Goal: Transaction & Acquisition: Obtain resource

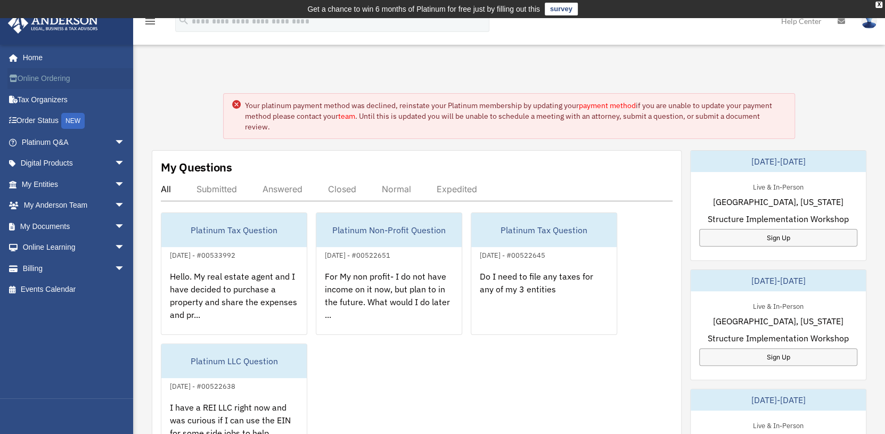
click at [36, 78] on link "Online Ordering" at bounding box center [74, 78] width 134 height 21
click at [614, 105] on link "payment method" at bounding box center [607, 106] width 57 height 10
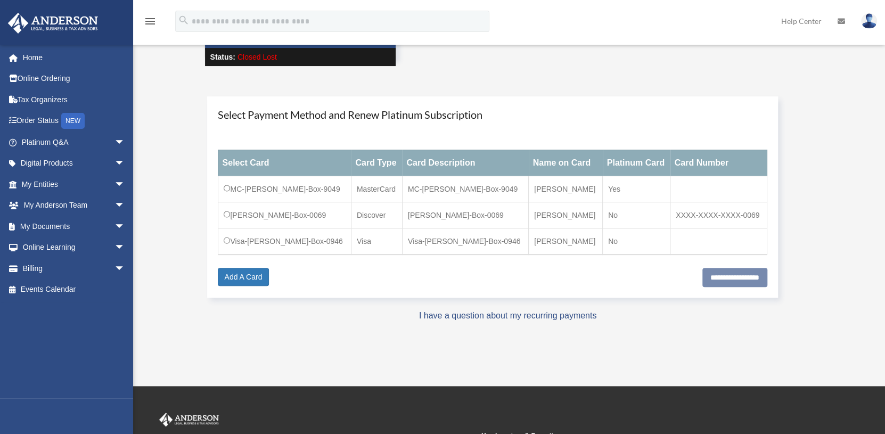
scroll to position [106, 0]
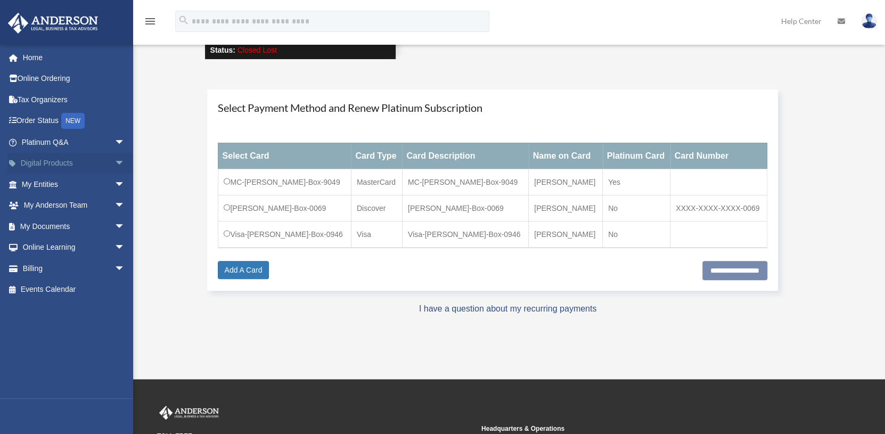
click at [40, 162] on link "Digital Products arrow_drop_down" at bounding box center [74, 163] width 134 height 21
click at [44, 182] on link "My Entities arrow_drop_down" at bounding box center [74, 184] width 134 height 21
click at [53, 204] on link "My Anderson Team arrow_drop_down" at bounding box center [74, 205] width 134 height 21
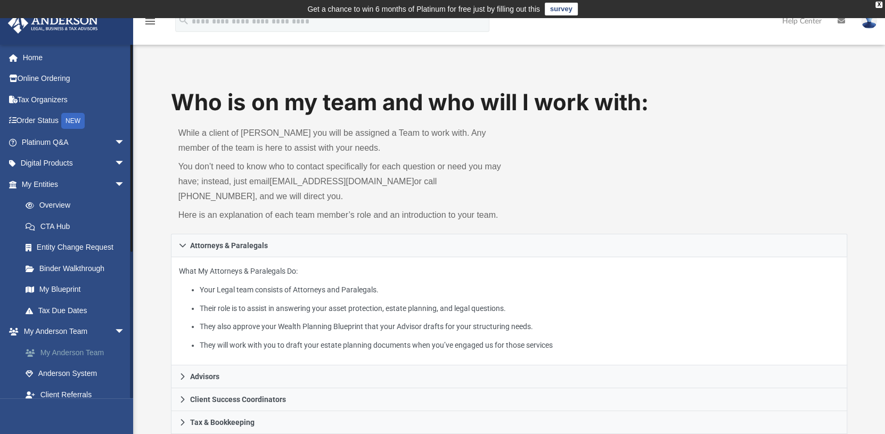
click at [76, 351] on link "My Anderson Team" at bounding box center [78, 352] width 126 height 21
click at [50, 309] on link "Tax Due Dates" at bounding box center [78, 310] width 126 height 21
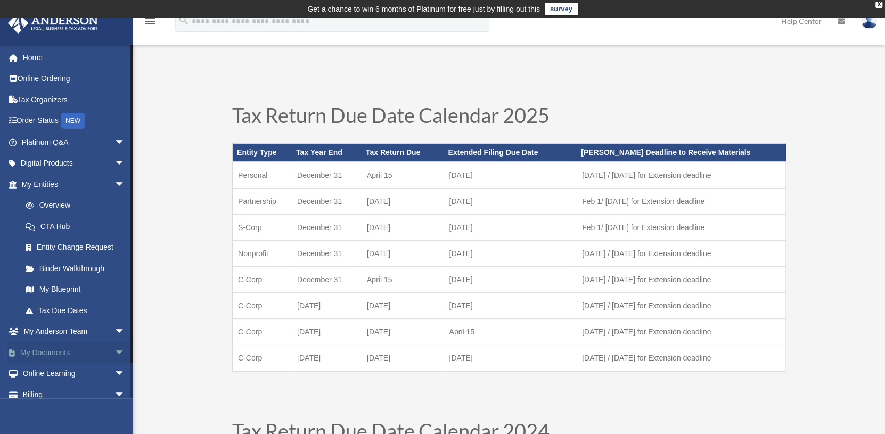
click at [69, 351] on link "My Documents arrow_drop_down" at bounding box center [74, 352] width 134 height 21
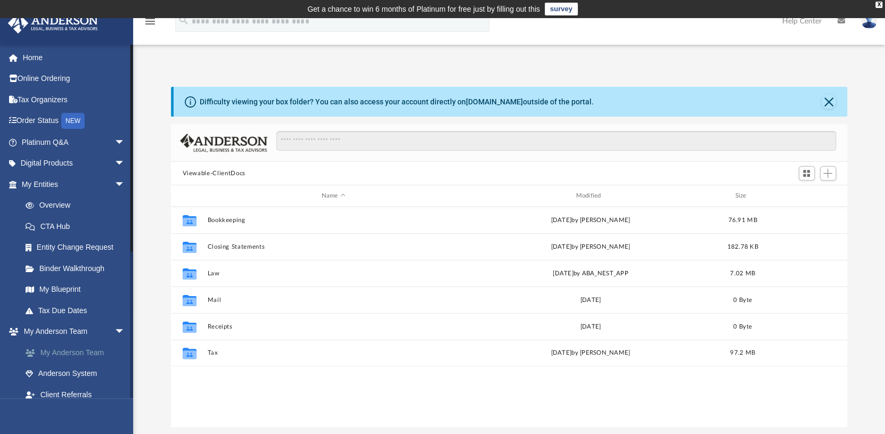
scroll to position [233, 668]
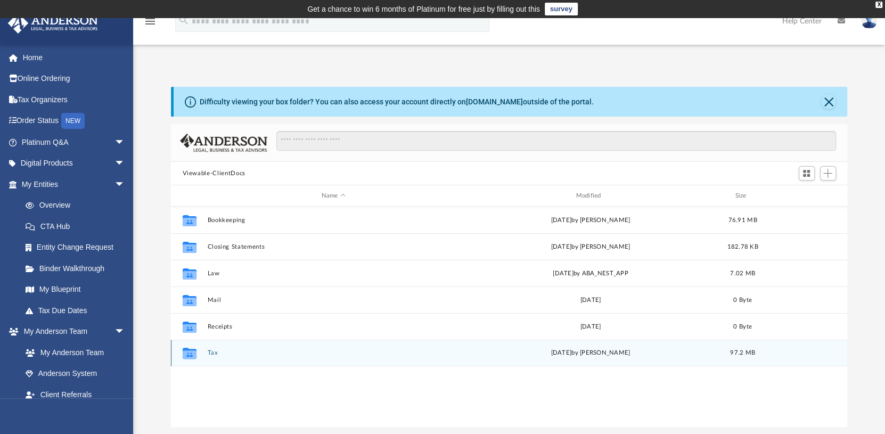
click at [211, 350] on button "Tax" at bounding box center [333, 352] width 252 height 7
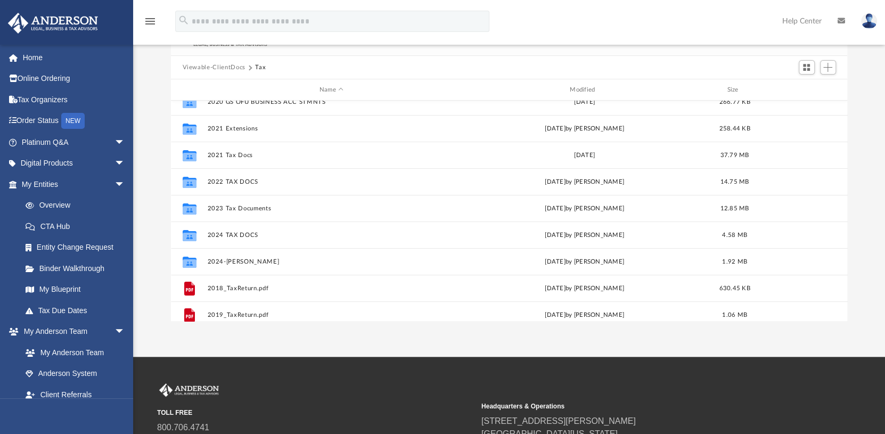
scroll to position [19, 0]
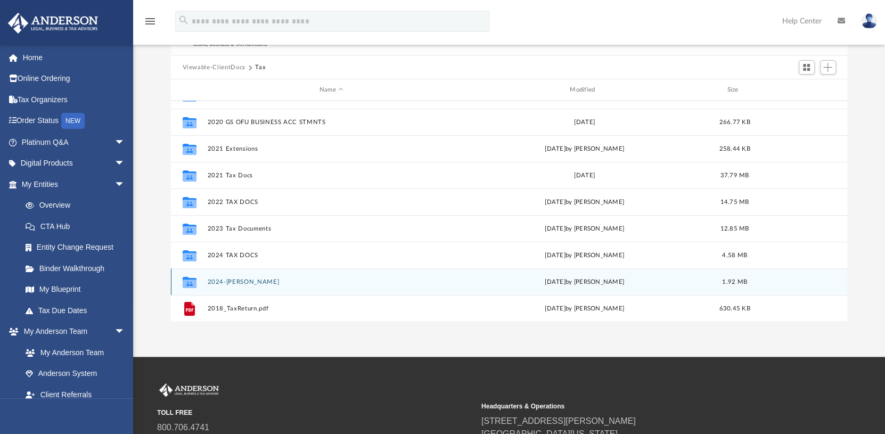
click at [230, 280] on button "2024-Box, Sandra" at bounding box center [331, 281] width 248 height 7
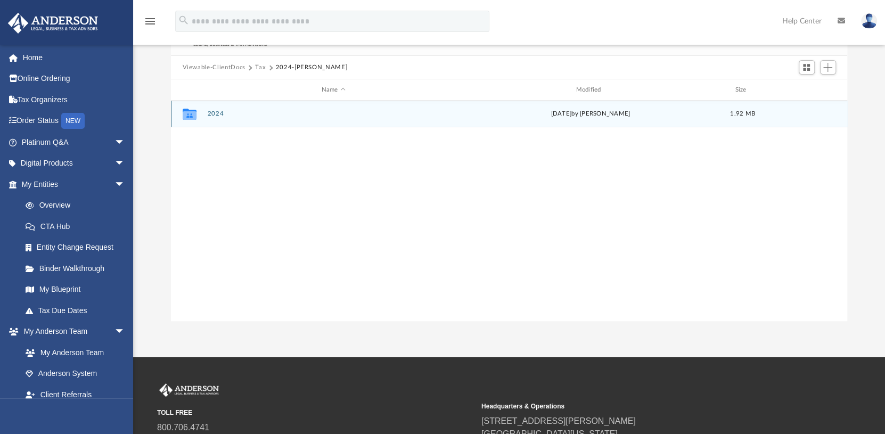
scroll to position [0, 0]
click at [219, 114] on button "2024" at bounding box center [333, 113] width 252 height 7
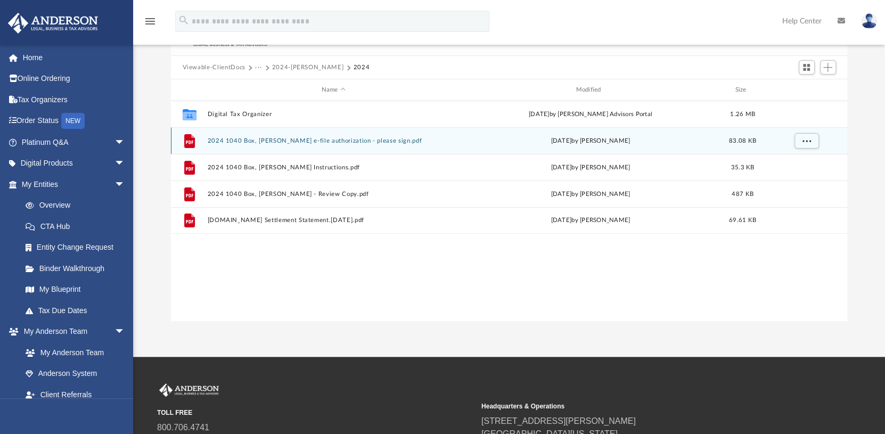
click at [254, 137] on button "2024 1040 Box, Sandra - e-file authorization - please sign.pdf" at bounding box center [333, 140] width 252 height 7
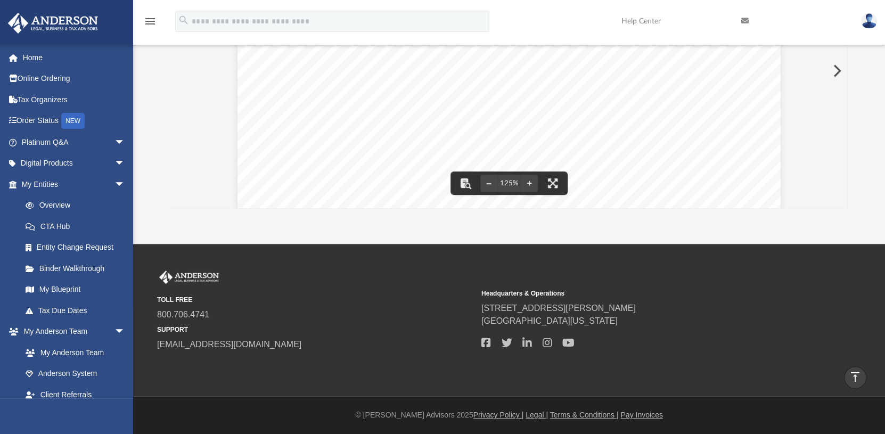
scroll to position [124, 0]
click at [882, 131] on div "Difficulty viewing your box folder? You can also access your account directly o…" at bounding box center [509, 38] width 752 height 340
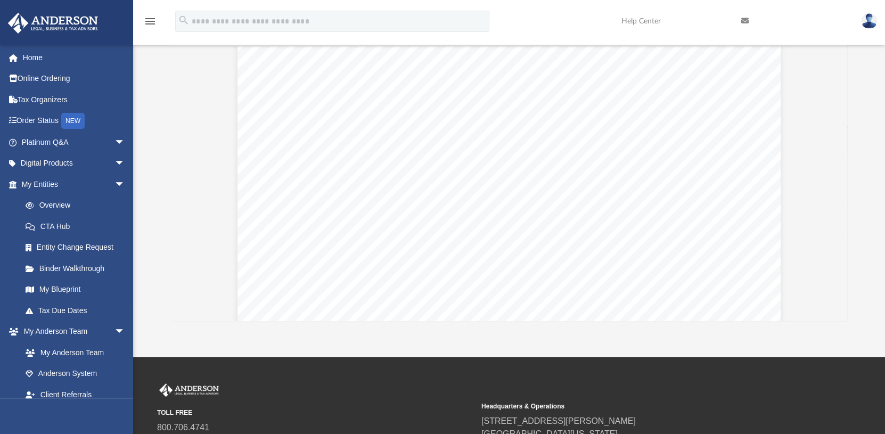
scroll to position [212, 0]
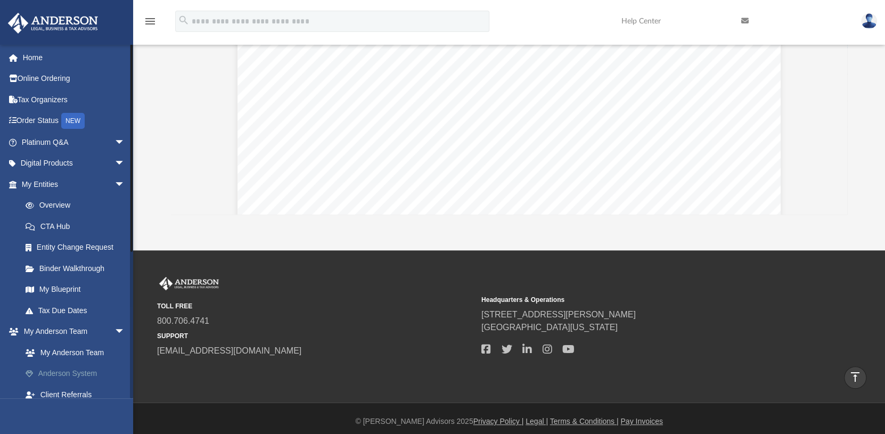
click at [71, 369] on link "Anderson System" at bounding box center [78, 373] width 126 height 21
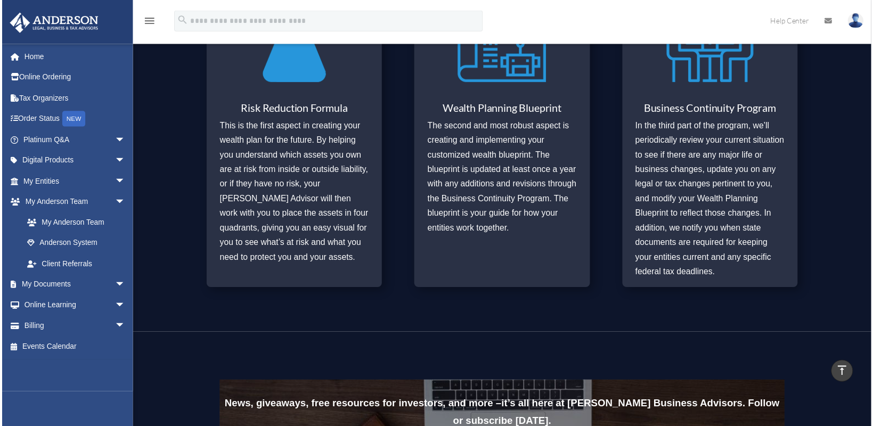
scroll to position [525, 0]
